Goal: Complete application form

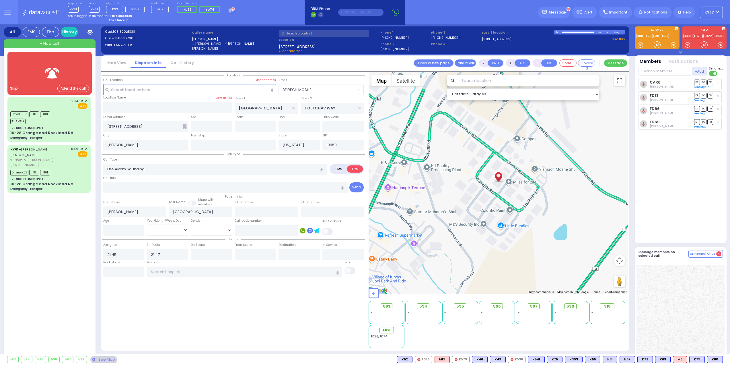
select select "BEIRECH MOSHE"
select select
